Goal: Information Seeking & Learning: Learn about a topic

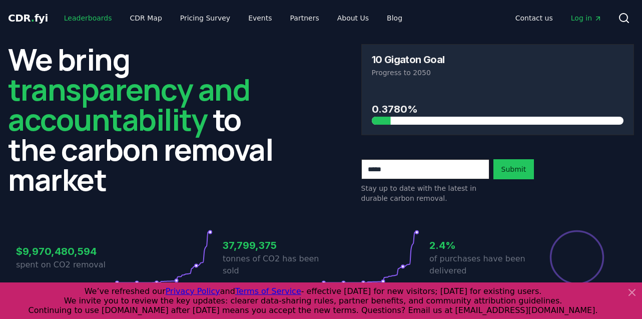
click at [85, 17] on link "Leaderboards" at bounding box center [88, 18] width 64 height 18
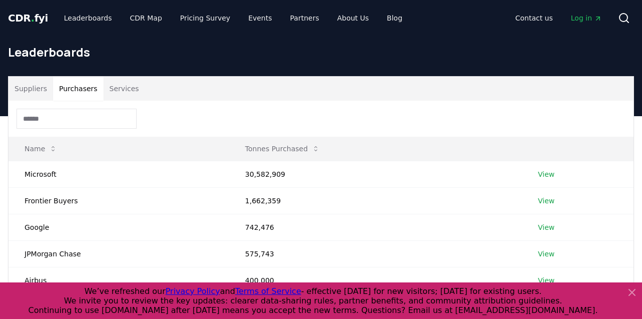
click at [73, 79] on button "Purchasers" at bounding box center [78, 89] width 51 height 24
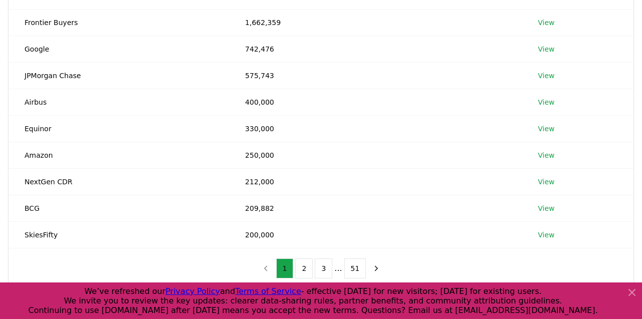
scroll to position [199, 0]
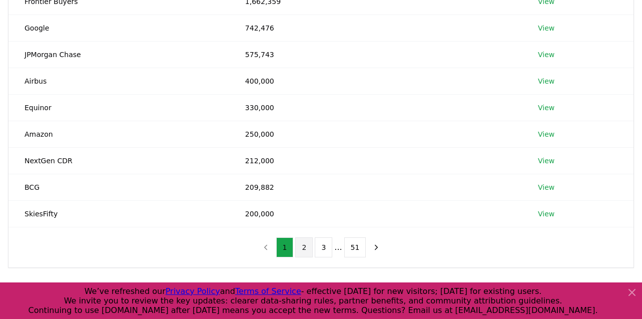
click at [302, 250] on button "2" at bounding box center [304, 247] width 18 height 20
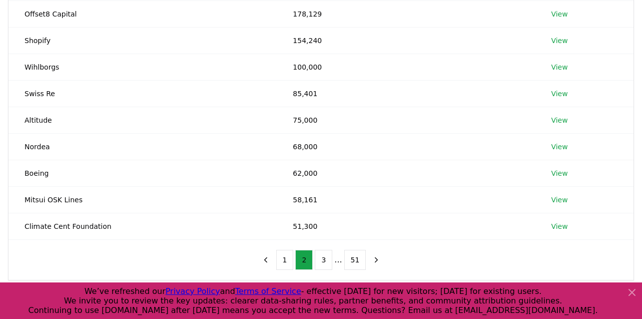
scroll to position [198, 0]
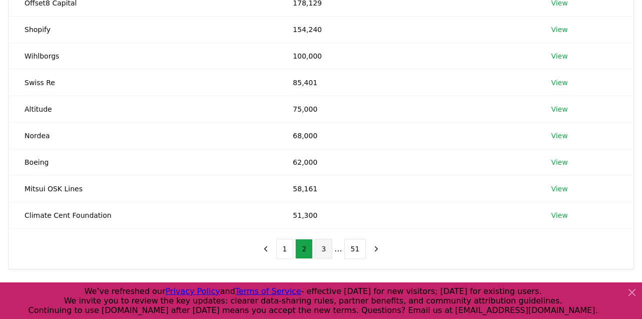
click at [320, 249] on button "3" at bounding box center [324, 249] width 18 height 20
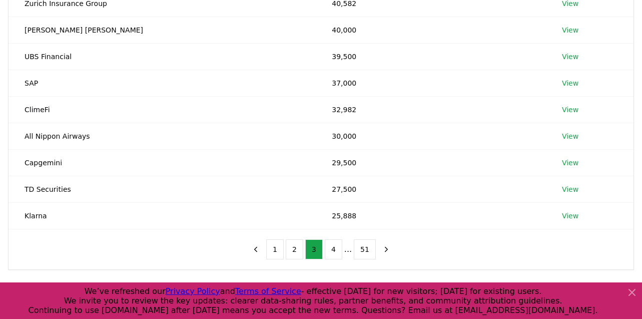
scroll to position [200, 0]
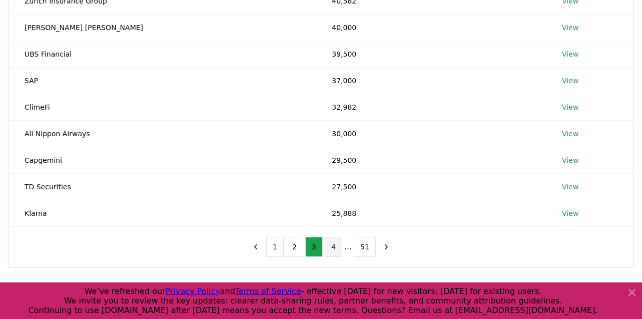
click at [337, 241] on button "4" at bounding box center [334, 247] width 18 height 20
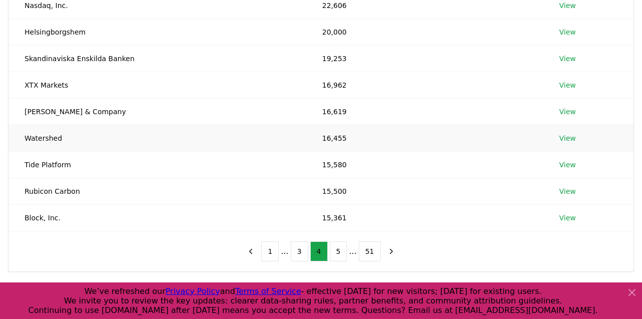
scroll to position [196, 0]
click at [294, 253] on button "3" at bounding box center [300, 251] width 18 height 20
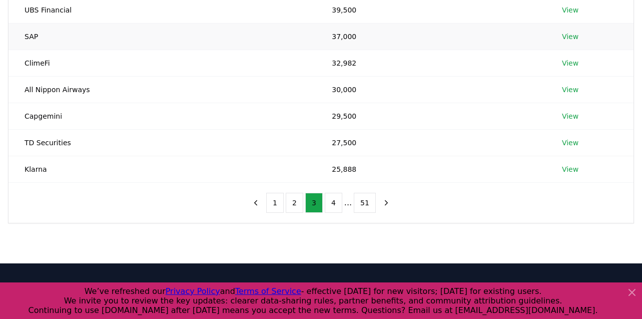
scroll to position [249, 0]
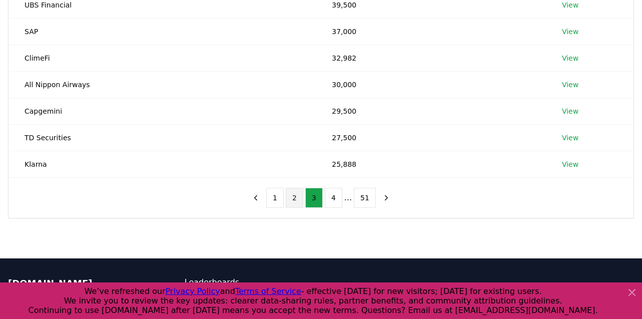
click at [297, 200] on button "2" at bounding box center [295, 198] width 18 height 20
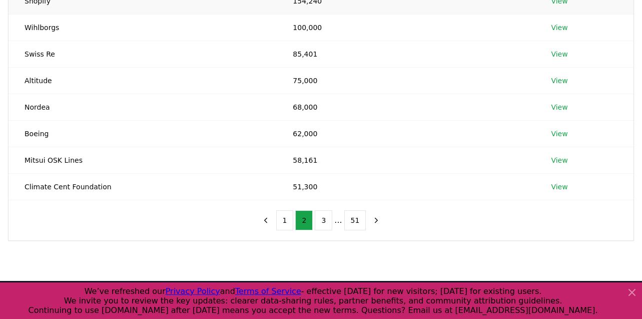
scroll to position [236, 0]
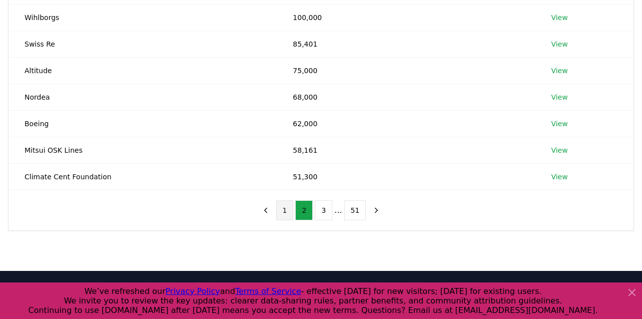
click at [289, 210] on button "1" at bounding box center [285, 210] width 18 height 20
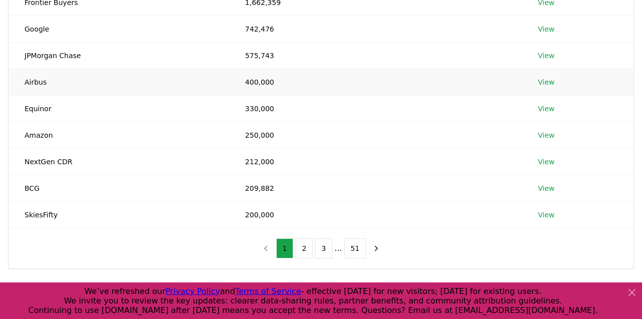
scroll to position [199, 0]
click at [305, 249] on button "2" at bounding box center [304, 247] width 18 height 20
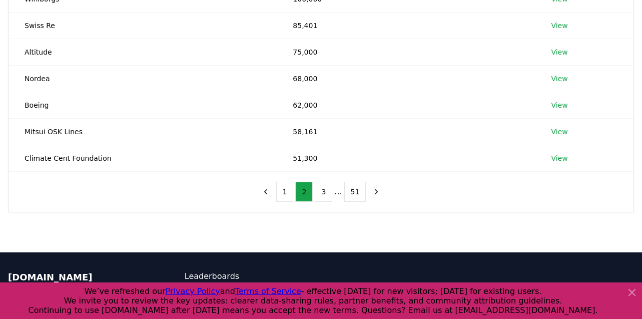
scroll to position [259, 0]
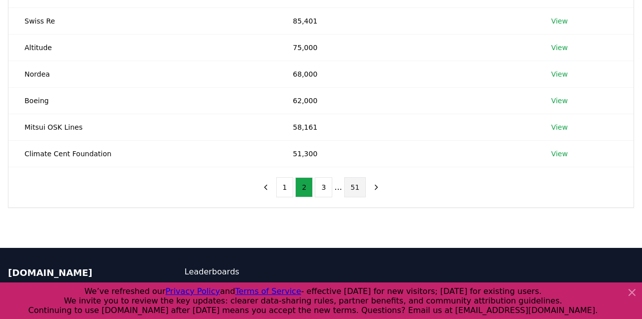
click at [354, 186] on button "51" at bounding box center [355, 187] width 22 height 20
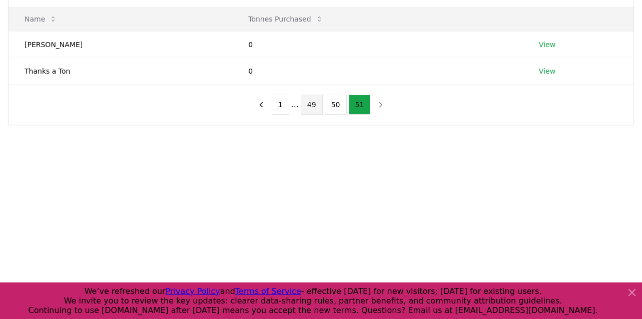
scroll to position [98, 0]
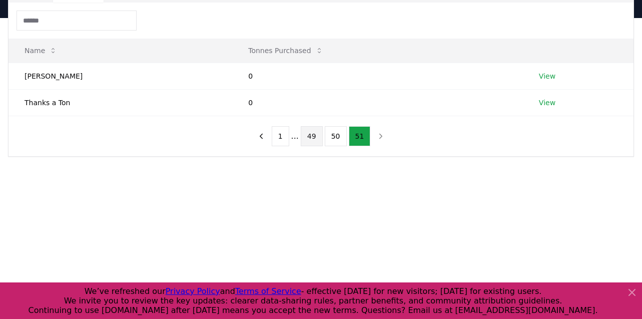
click at [306, 134] on button "49" at bounding box center [312, 136] width 22 height 20
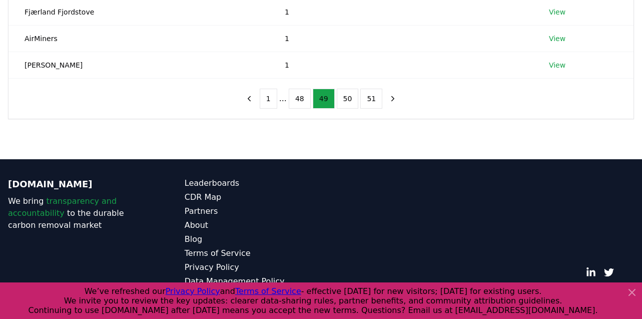
scroll to position [319, 0]
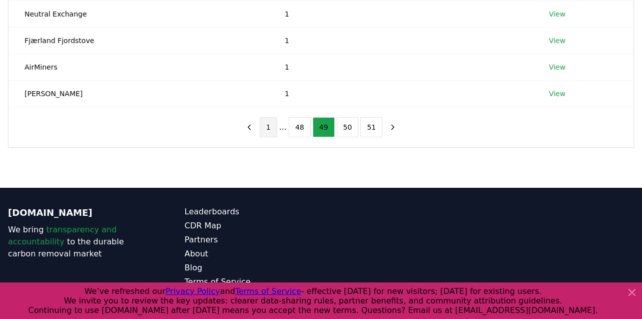
click at [274, 126] on button "1" at bounding box center [269, 127] width 18 height 20
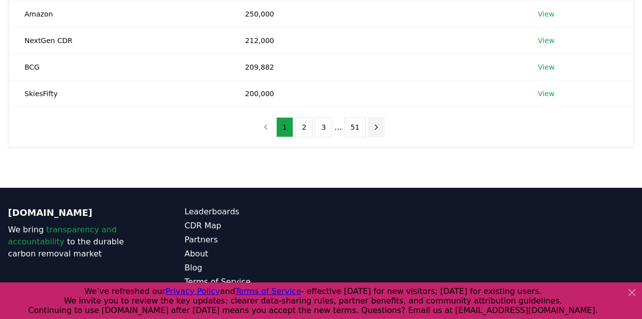
click at [374, 125] on icon "next page" at bounding box center [376, 127] width 9 height 9
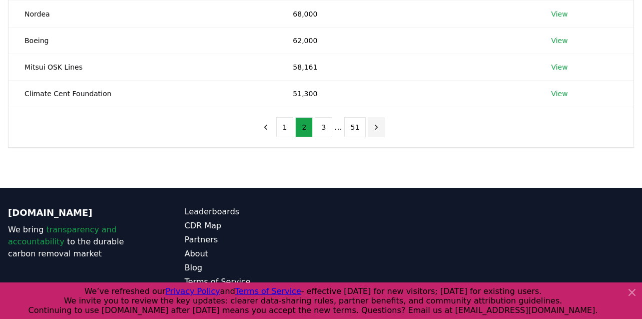
click at [374, 126] on icon "next page" at bounding box center [376, 127] width 9 height 9
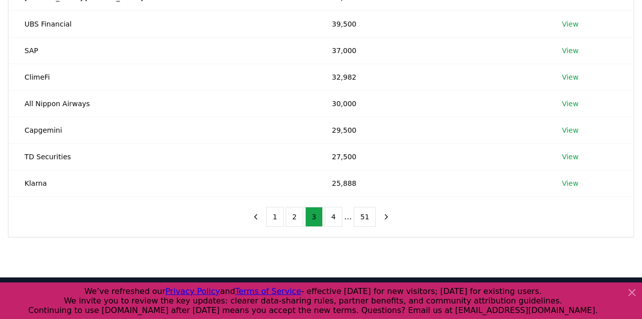
scroll to position [229, 0]
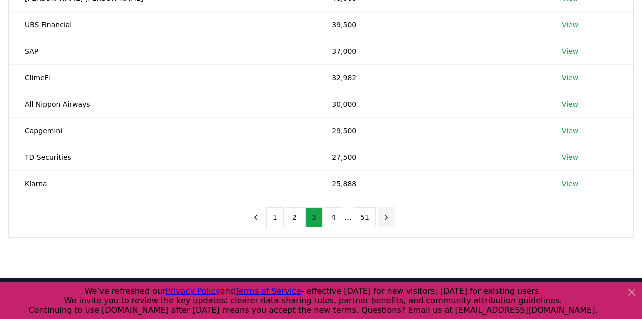
click at [390, 215] on button "next page" at bounding box center [386, 217] width 17 height 20
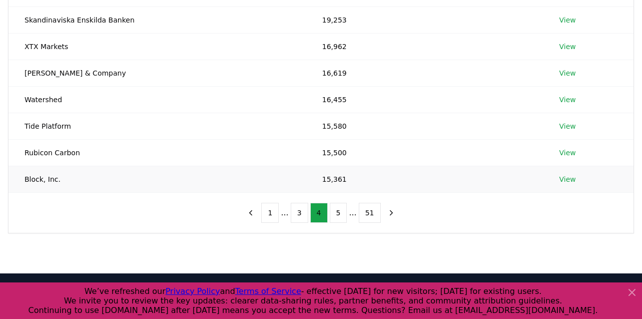
scroll to position [256, 0]
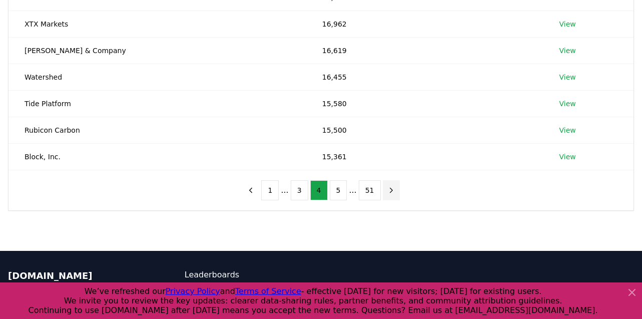
click at [387, 191] on icon "next page" at bounding box center [391, 190] width 9 height 9
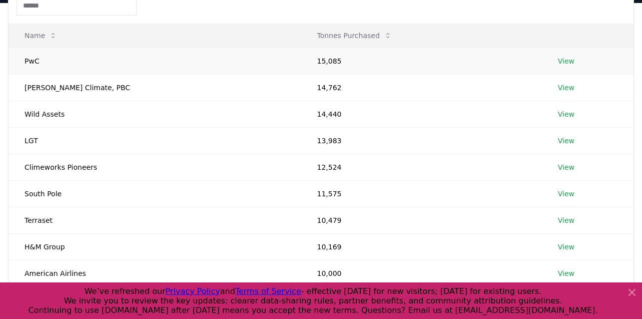
scroll to position [109, 0]
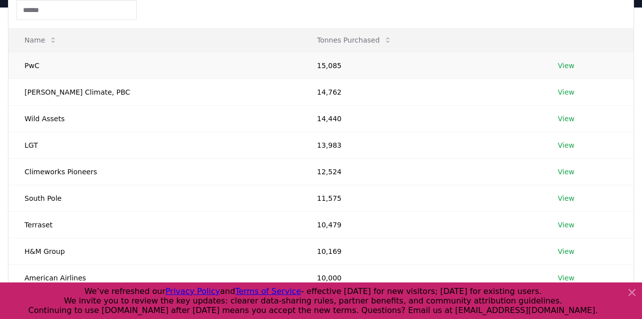
click at [558, 67] on link "View" at bounding box center [566, 66] width 17 height 10
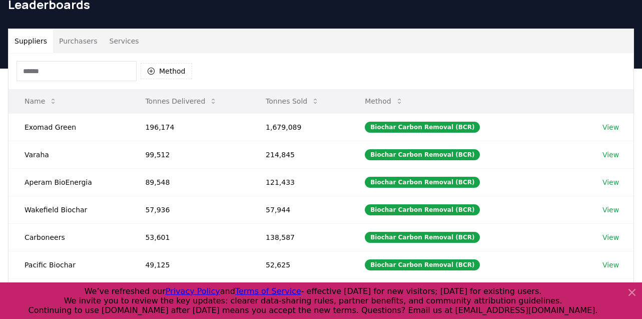
scroll to position [33, 0]
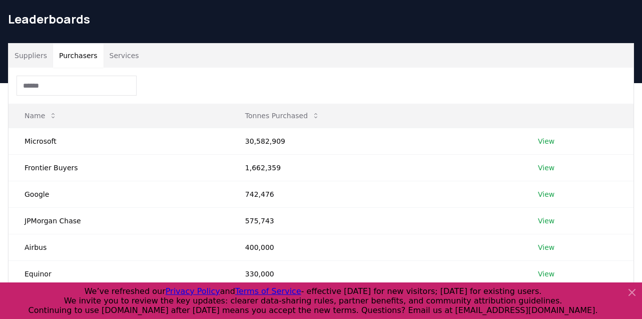
click at [81, 53] on button "Purchasers" at bounding box center [78, 56] width 51 height 24
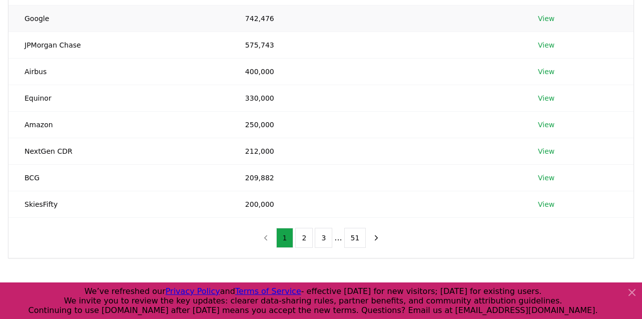
scroll to position [222, 0]
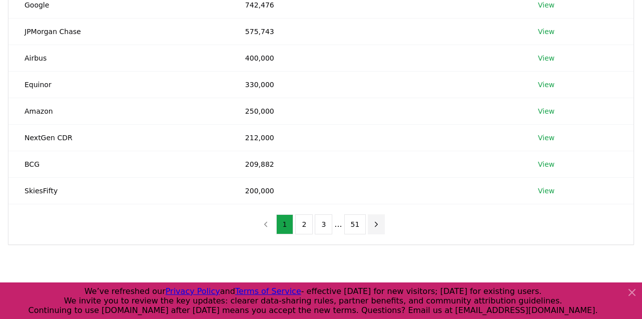
click at [376, 225] on icon "next page" at bounding box center [376, 224] width 9 height 9
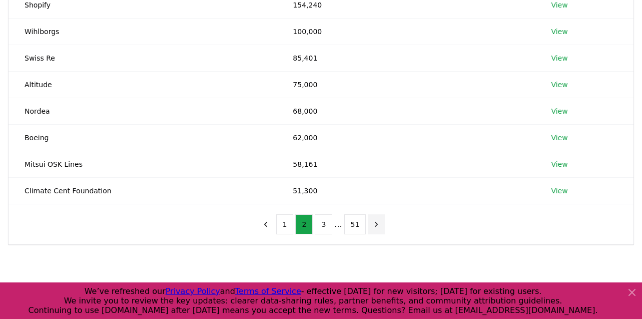
click at [376, 225] on icon "next page" at bounding box center [376, 224] width 9 height 9
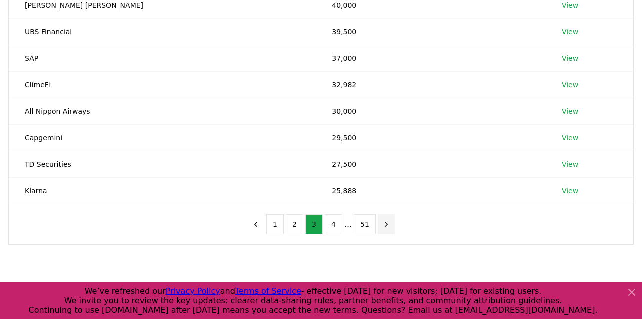
click at [378, 225] on button "next page" at bounding box center [386, 224] width 17 height 20
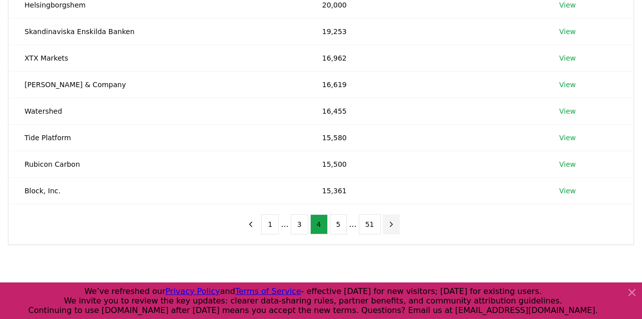
click at [388, 224] on icon "next page" at bounding box center [391, 224] width 9 height 9
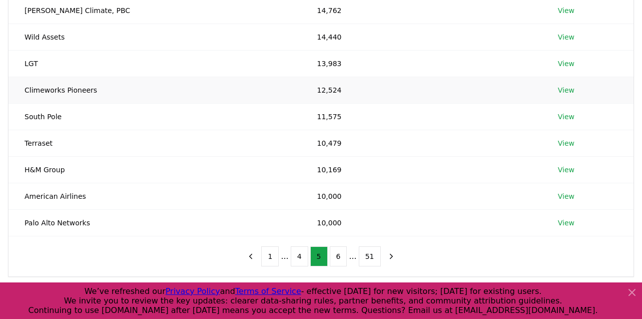
scroll to position [211, 0]
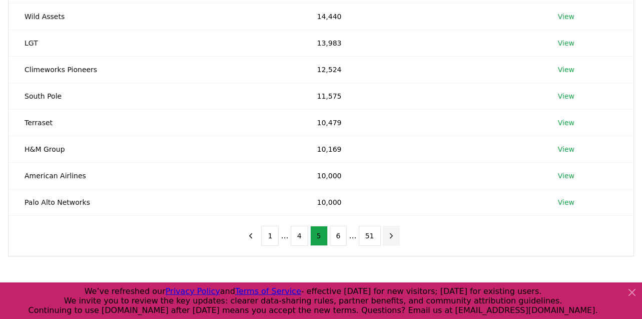
click at [390, 235] on icon "next page" at bounding box center [391, 235] width 3 height 5
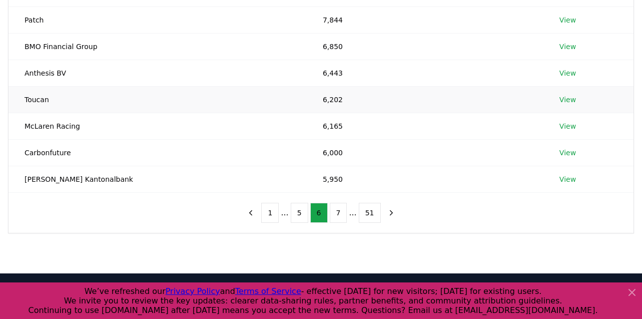
scroll to position [240, 0]
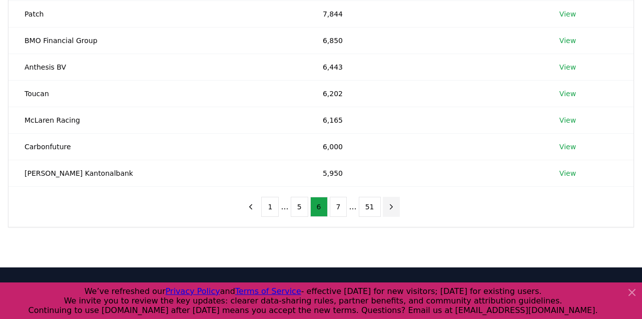
click at [390, 205] on icon "next page" at bounding box center [391, 206] width 9 height 9
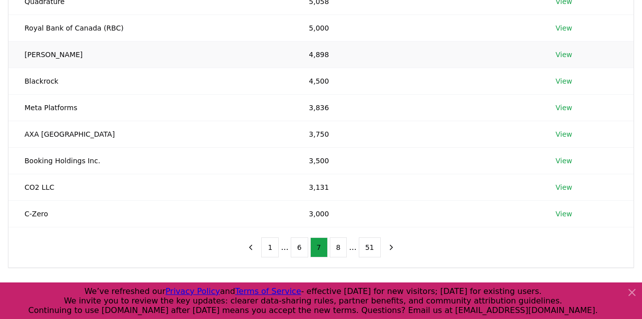
scroll to position [200, 0]
click at [297, 247] on button "6" at bounding box center [300, 247] width 18 height 20
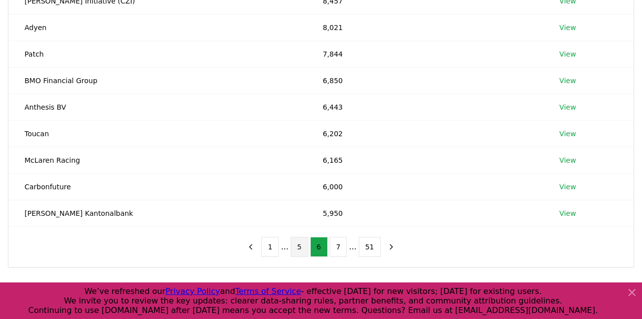
click at [292, 246] on button "5" at bounding box center [300, 247] width 18 height 20
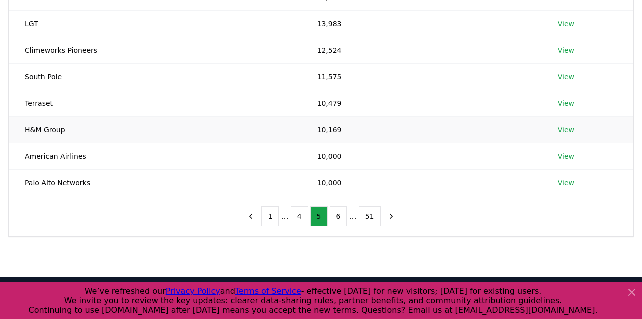
scroll to position [240, 0]
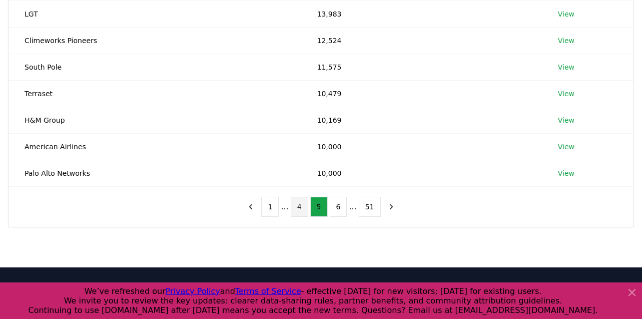
click at [296, 204] on button "4" at bounding box center [300, 207] width 18 height 20
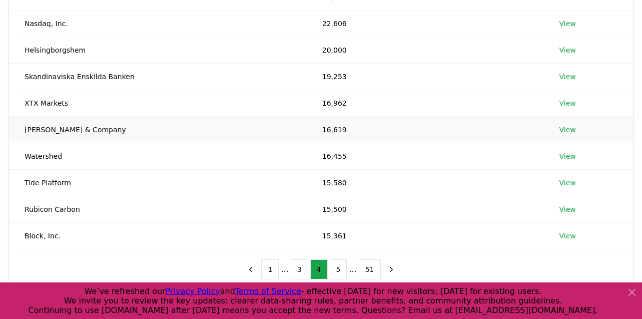
scroll to position [177, 0]
click at [300, 274] on button "3" at bounding box center [300, 270] width 18 height 20
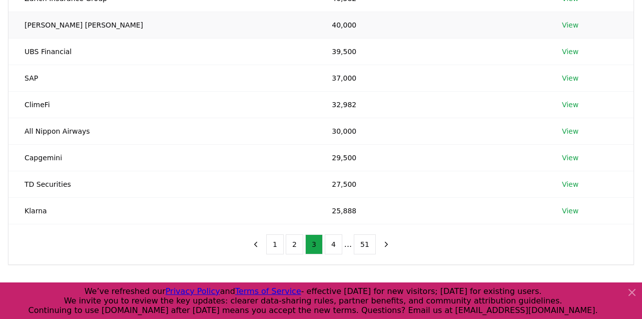
scroll to position [202, 0]
click at [294, 246] on button "2" at bounding box center [295, 245] width 18 height 20
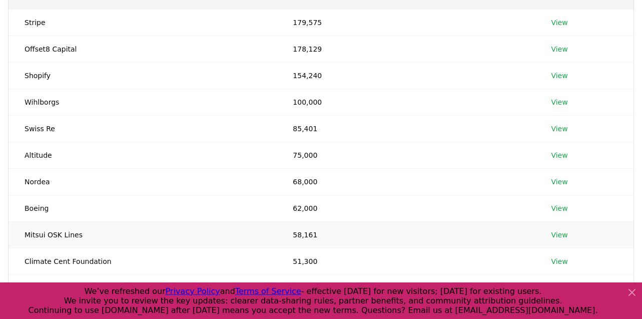
scroll to position [149, 0]
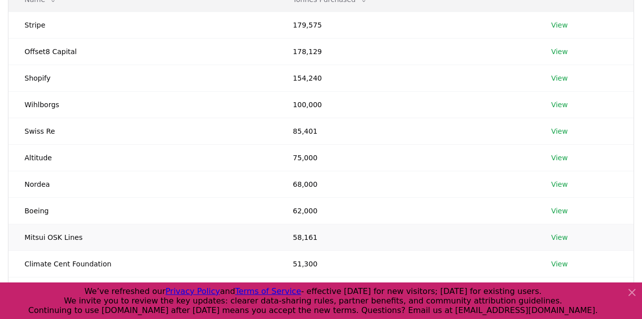
click at [131, 230] on td "Mitsui OSK Lines" at bounding box center [143, 237] width 268 height 27
click at [173, 230] on td "Mitsui OSK Lines" at bounding box center [143, 237] width 268 height 27
click at [562, 234] on link "View" at bounding box center [559, 237] width 17 height 10
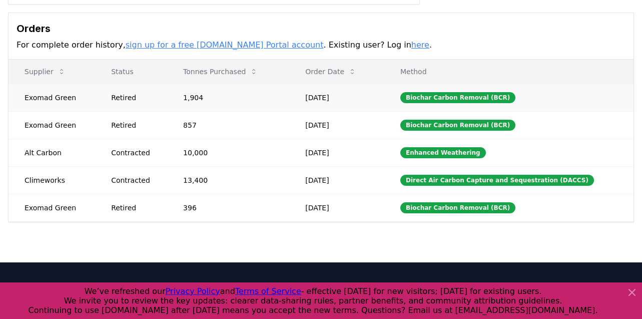
scroll to position [284, 0]
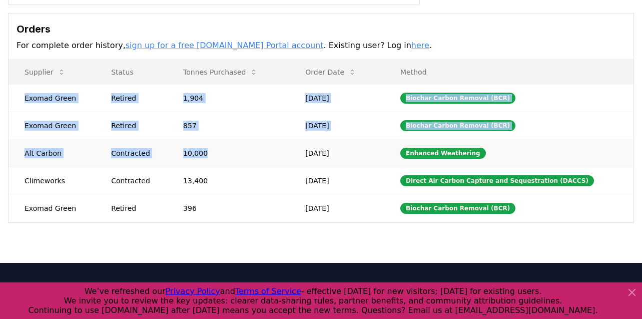
drag, startPoint x: 24, startPoint y: 97, endPoint x: 192, endPoint y: 165, distance: 181.8
click at [192, 163] on tbody "Exomad Green Retired 1,904 [DATE] Biochar Carbon Removal (BCR) Exomad Green Ret…" at bounding box center [321, 153] width 625 height 138
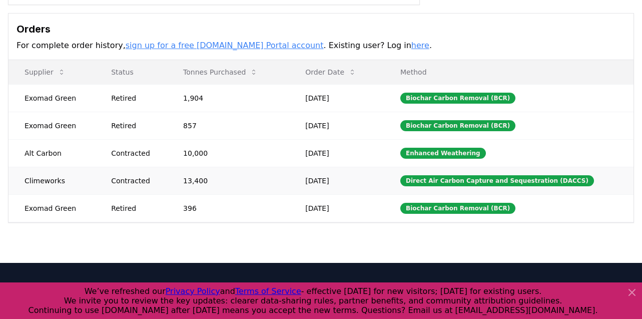
click at [214, 179] on td "13,400" at bounding box center [228, 181] width 122 height 28
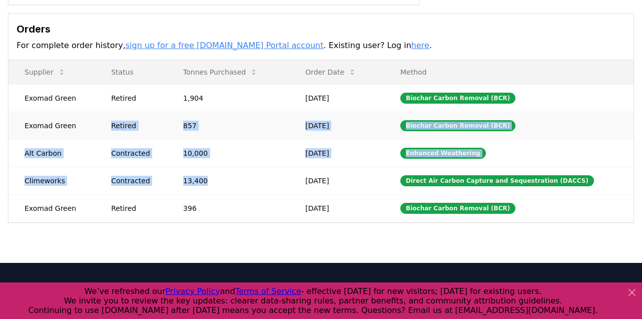
drag, startPoint x: 214, startPoint y: 184, endPoint x: 56, endPoint y: 127, distance: 168.4
click at [56, 127] on tbody "Exomad Green Retired 1,904 [DATE] Biochar Carbon Removal (BCR) Exomad Green Ret…" at bounding box center [321, 153] width 625 height 138
click at [56, 127] on td "Exomad Green" at bounding box center [52, 126] width 87 height 28
drag, startPoint x: 46, startPoint y: 121, endPoint x: 179, endPoint y: 194, distance: 151.9
click at [179, 194] on tbody "Exomad Green Retired 1,904 [DATE] Biochar Carbon Removal (BCR) Exomad Green Ret…" at bounding box center [321, 153] width 625 height 138
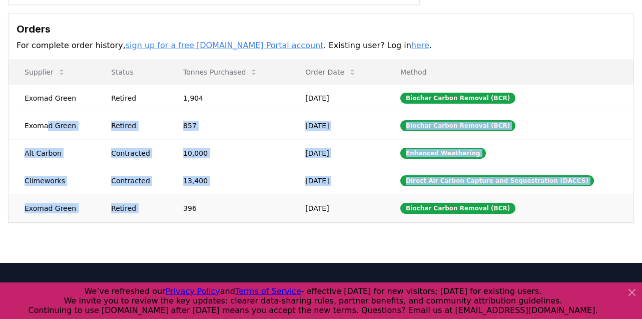
click at [179, 194] on td "396" at bounding box center [228, 208] width 122 height 28
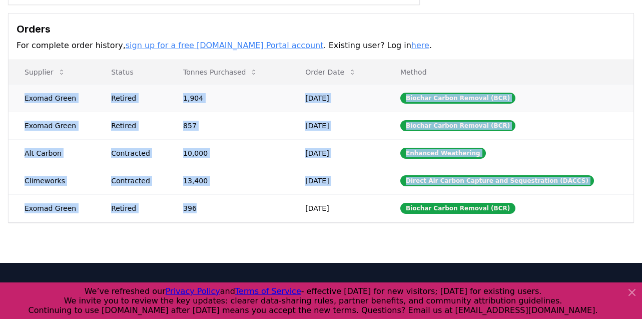
drag, startPoint x: 223, startPoint y: 215, endPoint x: 66, endPoint y: 89, distance: 201.3
click at [66, 91] on tbody "Exomad Green Retired 1,904 [DATE] Biochar Carbon Removal (BCR) Exomad Green Ret…" at bounding box center [321, 153] width 625 height 138
click at [66, 89] on td "Exomad Green" at bounding box center [52, 98] width 87 height 28
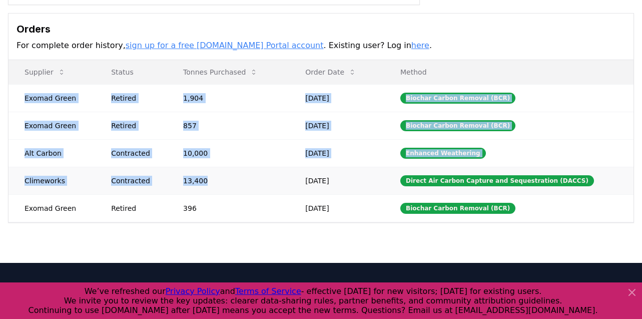
drag, startPoint x: 66, startPoint y: 89, endPoint x: 200, endPoint y: 192, distance: 169.2
click at [200, 192] on tbody "Exomad Green Retired 1,904 [DATE] Biochar Carbon Removal (BCR) Exomad Green Ret…" at bounding box center [321, 153] width 625 height 138
click at [200, 192] on td "13,400" at bounding box center [228, 181] width 122 height 28
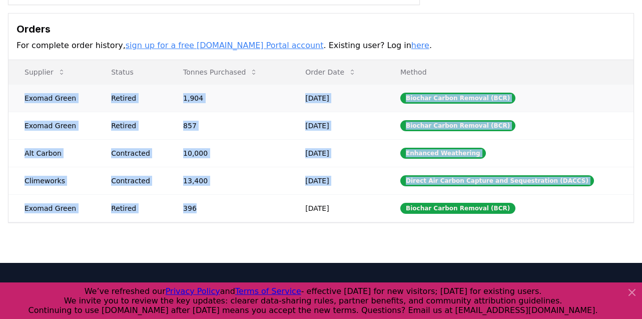
drag, startPoint x: 221, startPoint y: 209, endPoint x: 19, endPoint y: 98, distance: 230.1
click at [19, 98] on tbody "Exomad Green Retired 1,904 [DATE] Biochar Carbon Removal (BCR) Exomad Green Ret…" at bounding box center [321, 153] width 625 height 138
click at [19, 98] on td "Exomad Green" at bounding box center [52, 98] width 87 height 28
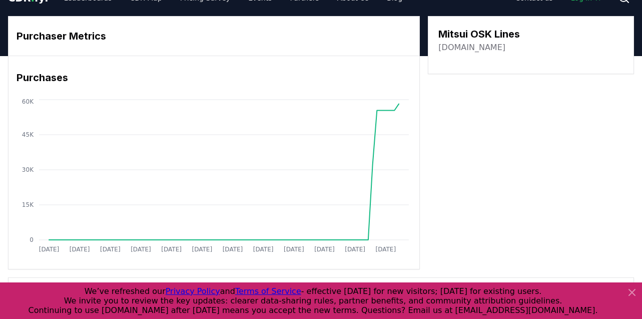
scroll to position [0, 0]
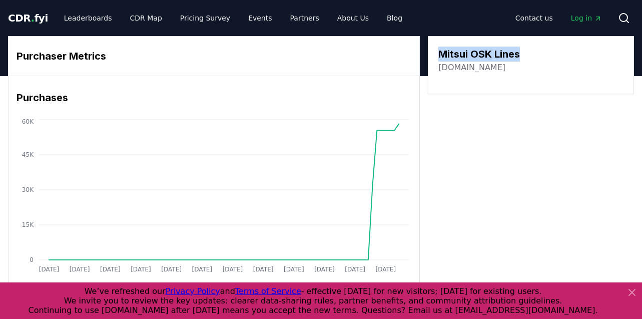
drag, startPoint x: 443, startPoint y: 52, endPoint x: 525, endPoint y: 52, distance: 82.6
click at [526, 52] on div "Mitsui OSK Lines [DOMAIN_NAME]" at bounding box center [531, 60] width 185 height 27
copy h3 "Mitsui OSK Lines"
